Goal: Find specific page/section: Locate a particular part of the current website

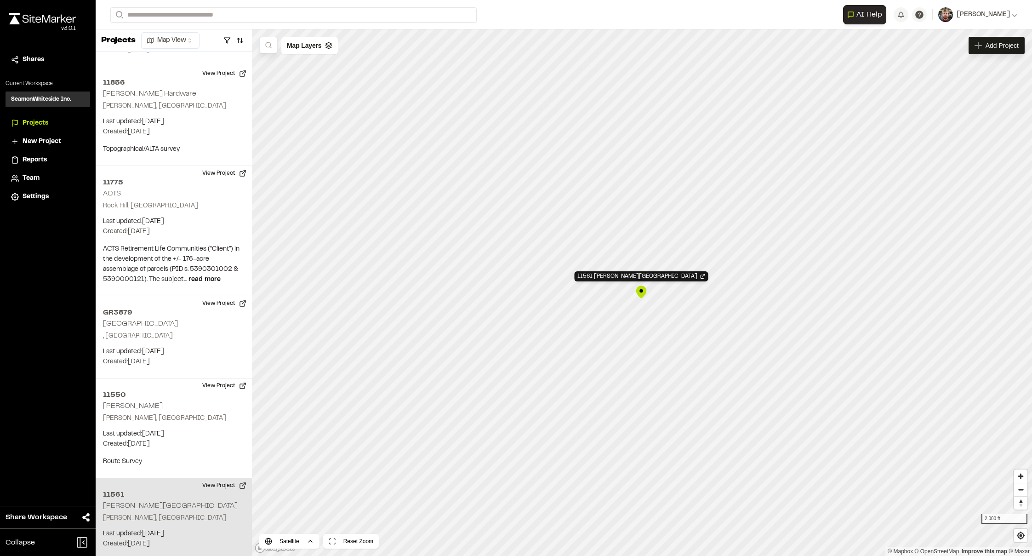
scroll to position [31509, 0]
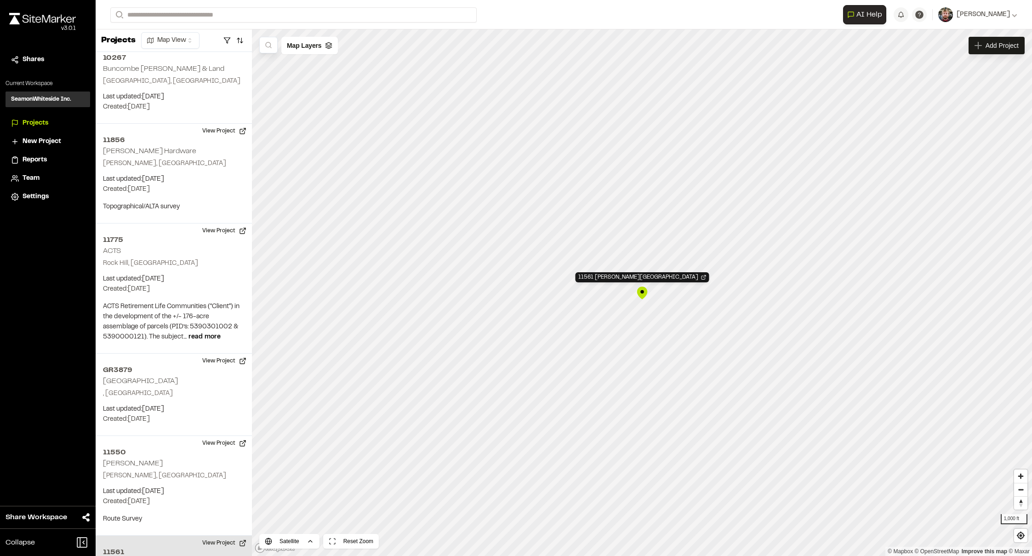
click at [645, 292] on div "11561 [PERSON_NAME][GEOGRAPHIC_DATA]" at bounding box center [642, 293] width 14 height 14
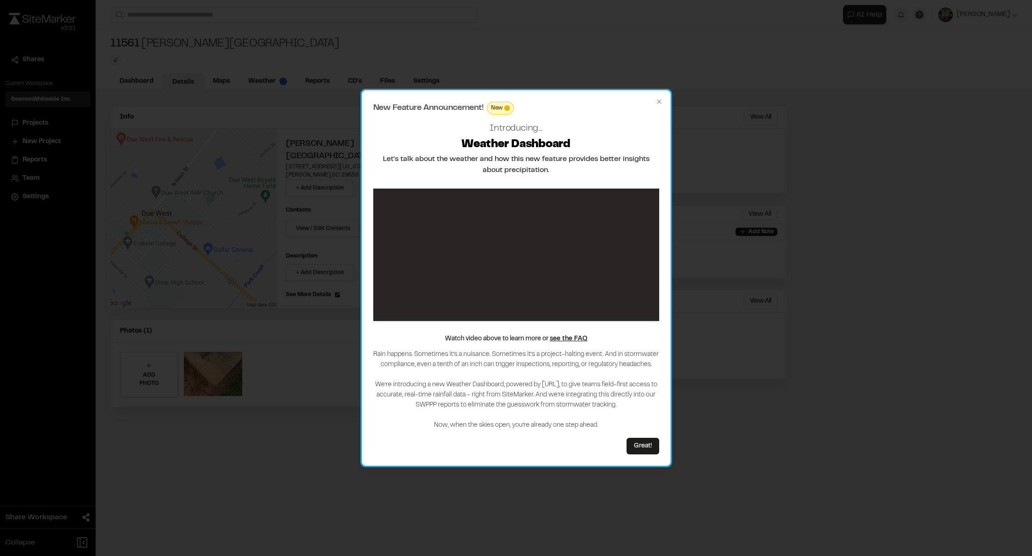
click at [663, 99] on div "New Feature Announcement! New Introducing... Weather Dashboard Let's talk about…" at bounding box center [516, 278] width 309 height 376
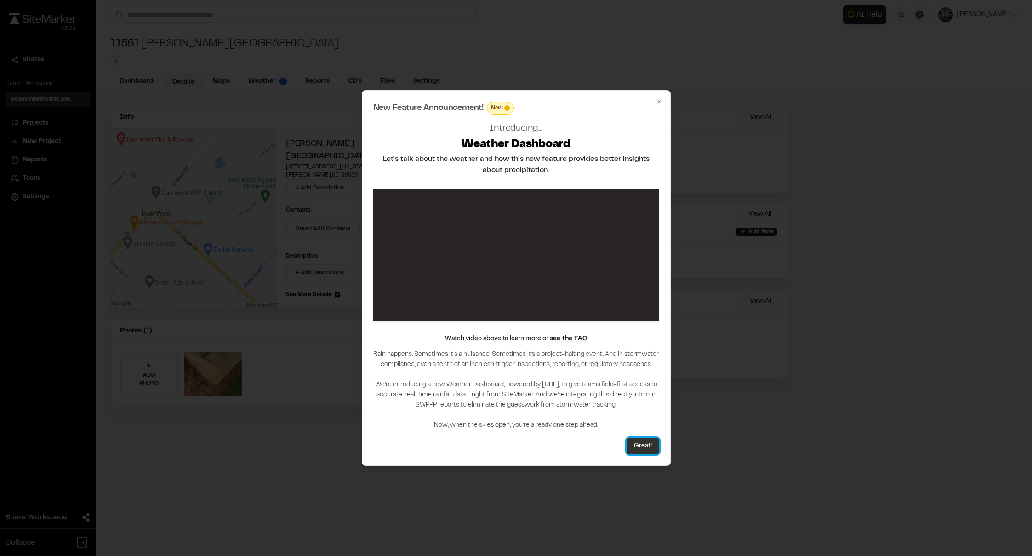
click at [652, 446] on button "Great!" at bounding box center [643, 446] width 33 height 17
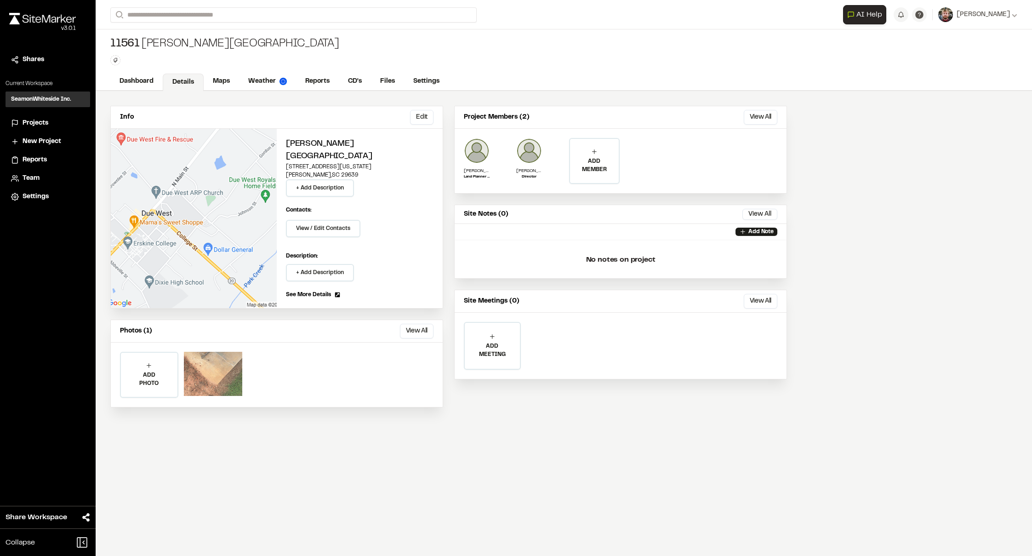
click at [239, 366] on div at bounding box center [213, 374] width 58 height 44
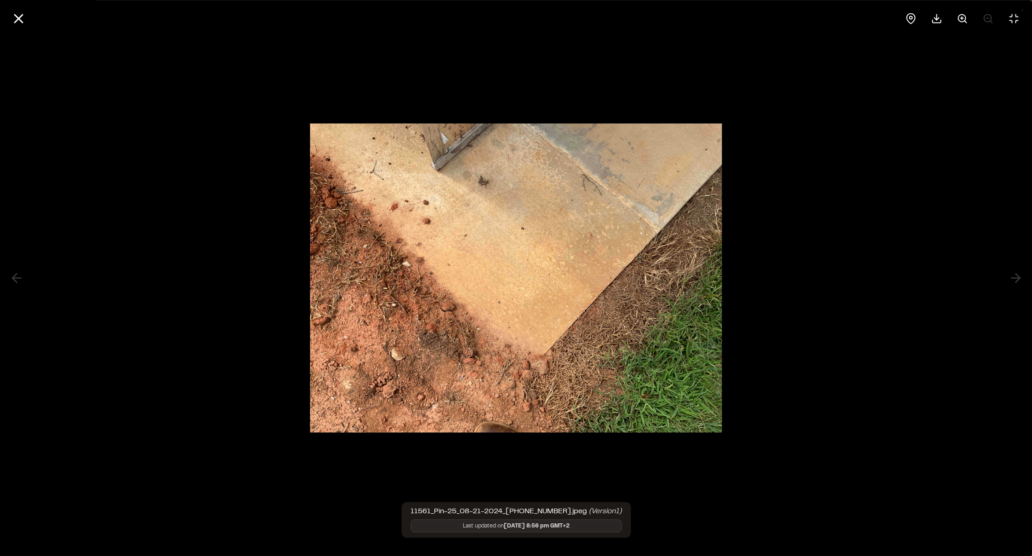
click at [199, 187] on div at bounding box center [516, 278] width 1032 height 556
click at [907, 16] on icon at bounding box center [911, 18] width 8 height 10
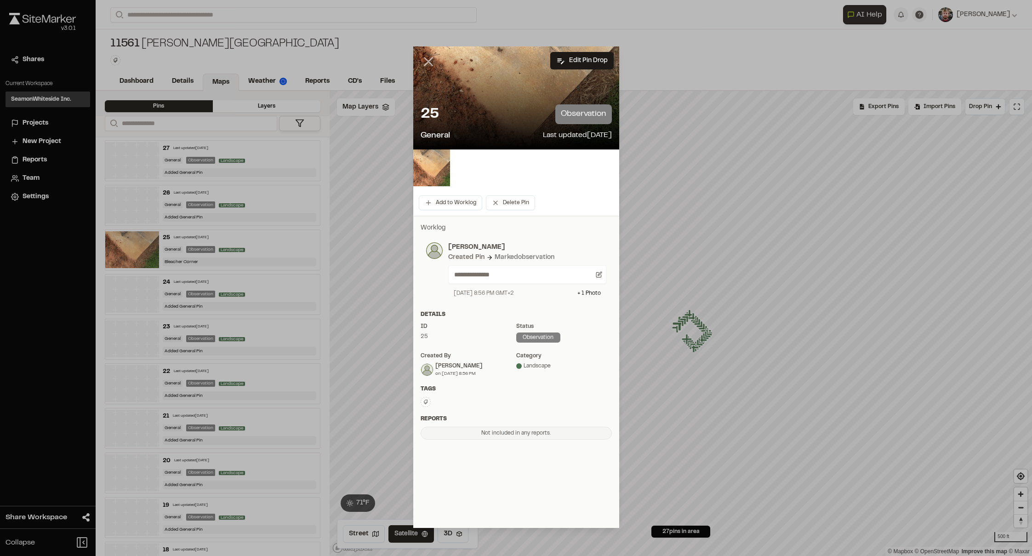
click at [427, 59] on icon at bounding box center [429, 62] width 16 height 16
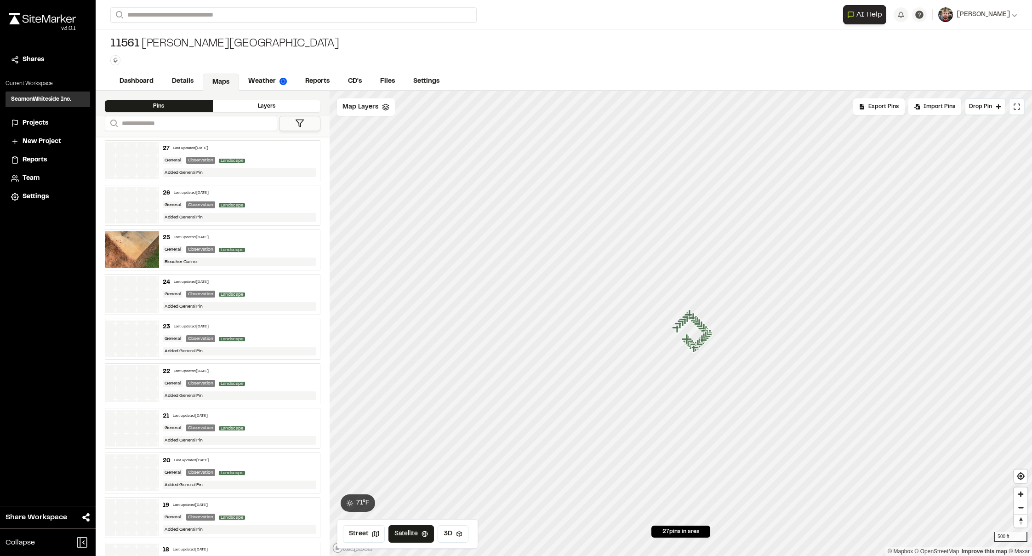
click at [278, 246] on div "25 Last updated Aug 21, 2024 General Observation Landscape Bleacher Corner" at bounding box center [239, 250] width 161 height 40
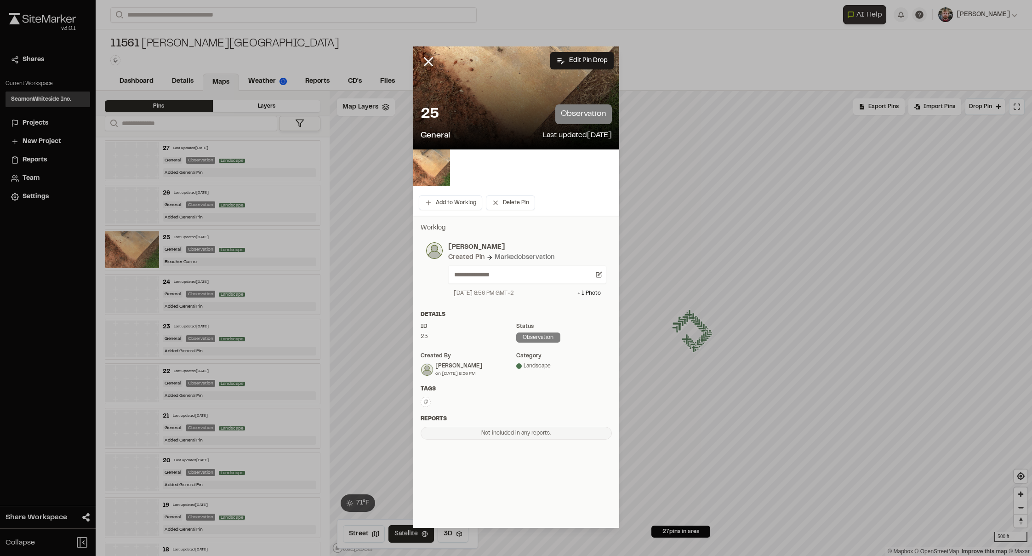
click at [418, 64] on div at bounding box center [435, 68] width 44 height 44
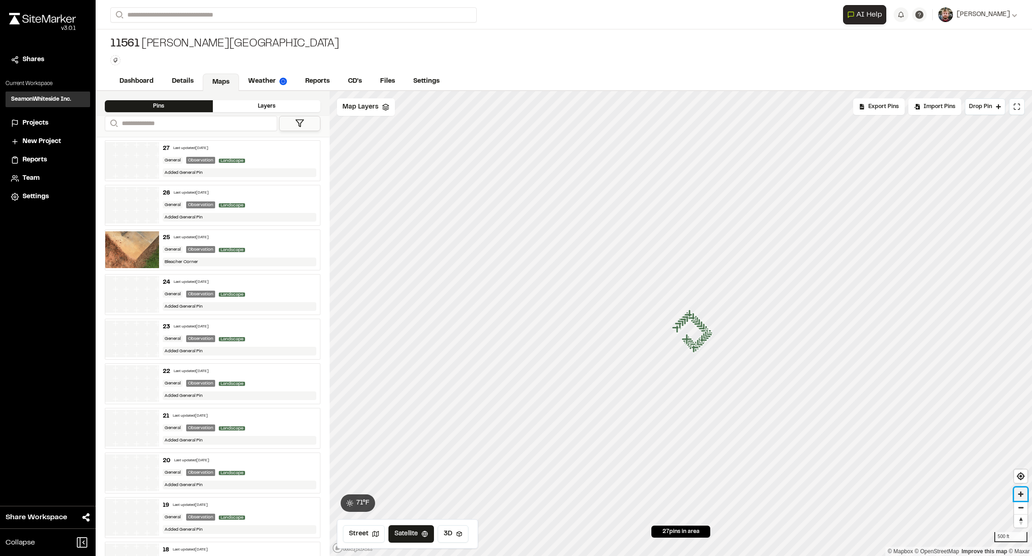
click at [1024, 498] on span "Zoom in" at bounding box center [1020, 493] width 13 height 13
click at [139, 246] on img at bounding box center [132, 249] width 54 height 37
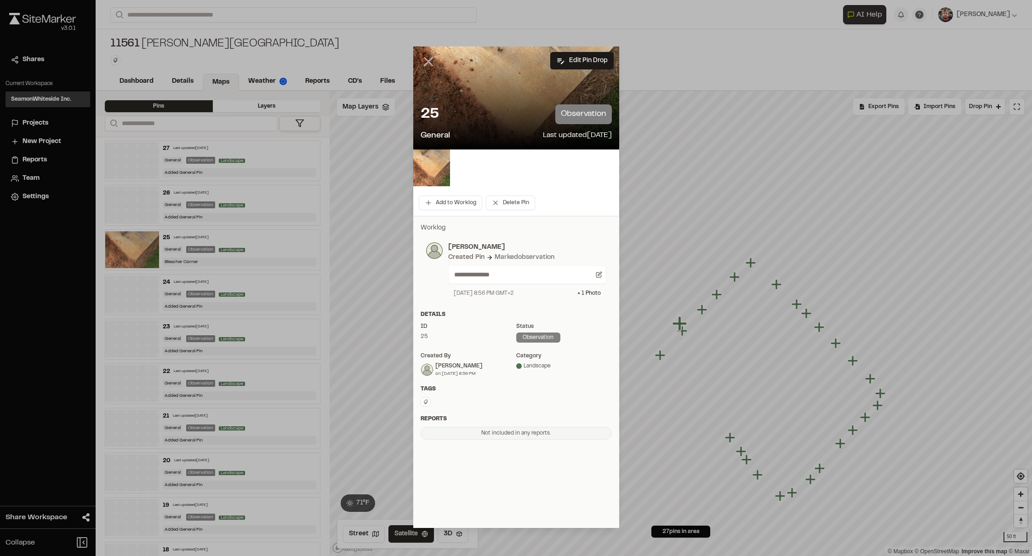
click at [429, 58] on icon at bounding box center [429, 62] width 16 height 16
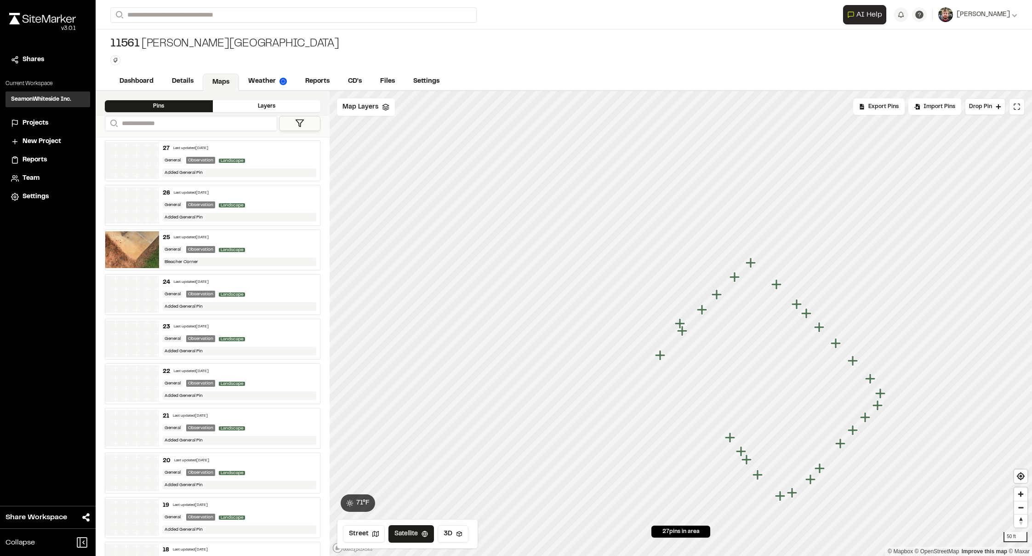
click at [684, 324] on icon "Map marker" at bounding box center [680, 323] width 10 height 10
click at [687, 335] on icon "Map marker" at bounding box center [683, 331] width 12 height 12
click at [657, 351] on icon "Map marker" at bounding box center [658, 347] width 10 height 10
